Goal: Information Seeking & Learning: Learn about a topic

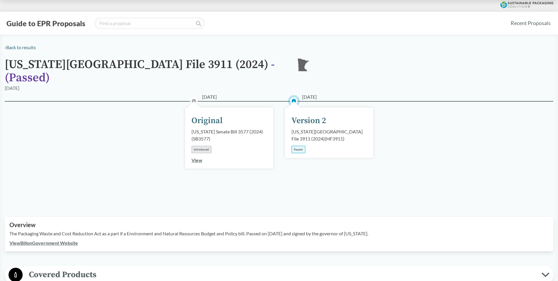
click at [39, 240] on link "View Bill on Government Website" at bounding box center [43, 243] width 69 height 6
click at [59, 240] on link "View Bill on Government Website" at bounding box center [43, 243] width 69 height 6
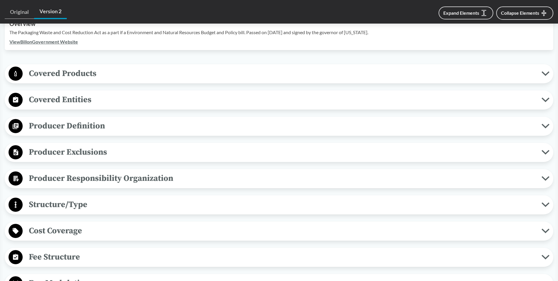
scroll to position [208, 0]
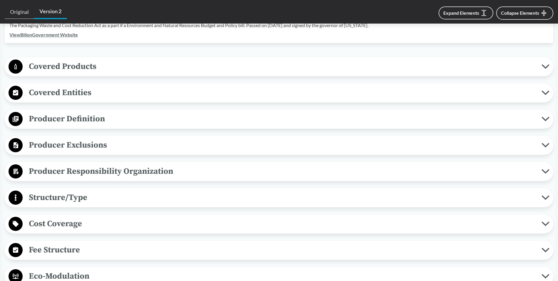
click at [41, 138] on span "Producer Exclusions" at bounding box center [282, 144] width 519 height 13
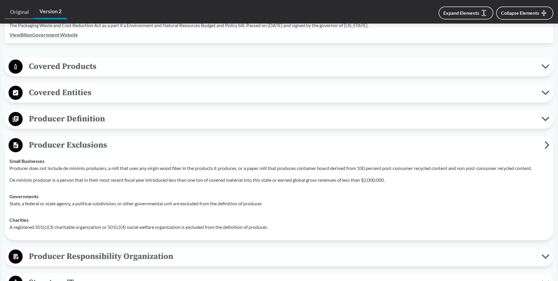
click at [75, 86] on span "Covered Entities" at bounding box center [282, 92] width 519 height 13
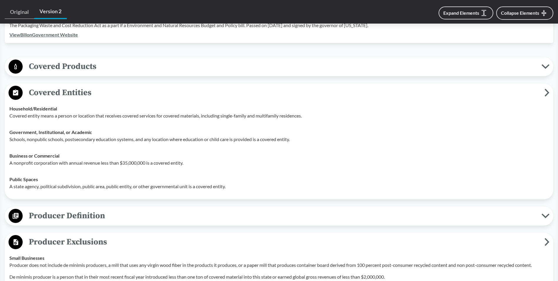
click at [54, 32] on link "View Bill on Government Website" at bounding box center [43, 35] width 69 height 6
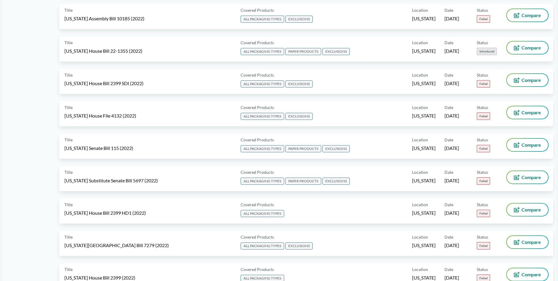
scroll to position [2215, 0]
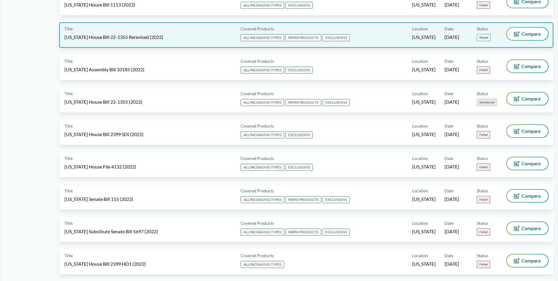
click at [116, 36] on span "[US_STATE] House Bill 22-1355 Rerevised (2022)" at bounding box center [113, 37] width 99 height 6
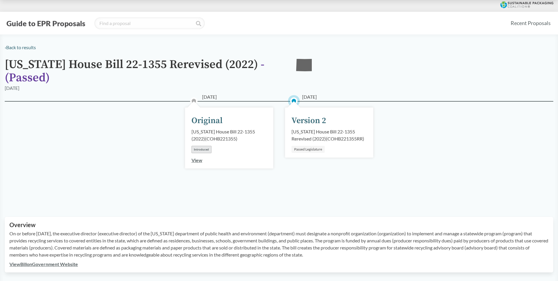
click at [50, 263] on link "View Bill on Government Website" at bounding box center [43, 264] width 69 height 6
